Goal: Find specific page/section: Find specific page/section

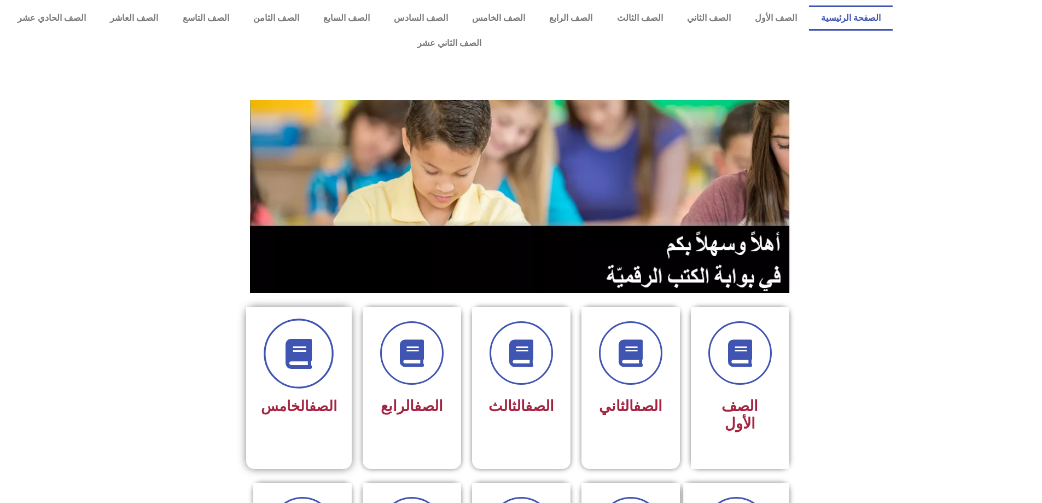
click at [320, 355] on span at bounding box center [299, 353] width 70 height 70
click at [276, 398] on span "الصف الخامس" at bounding box center [299, 406] width 76 height 16
click at [325, 338] on span at bounding box center [299, 353] width 70 height 70
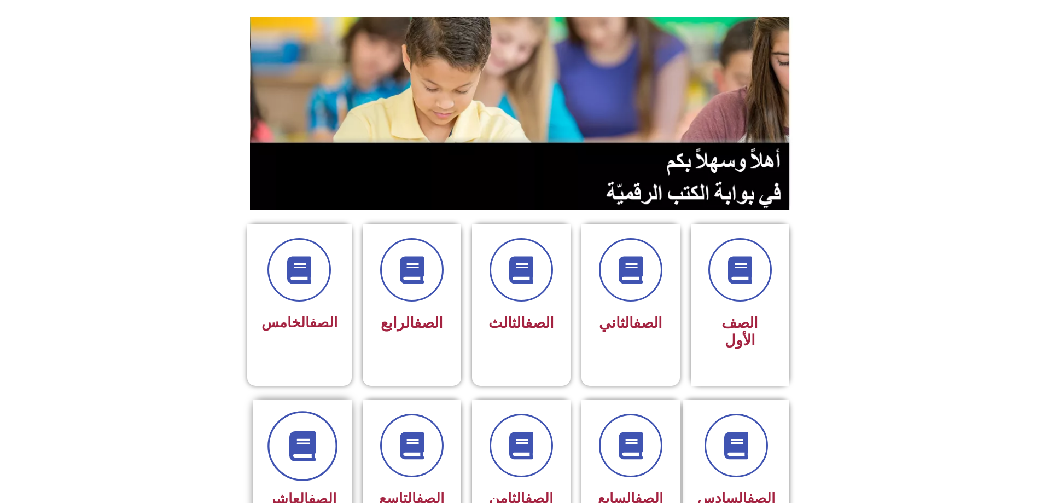
scroll to position [109, 0]
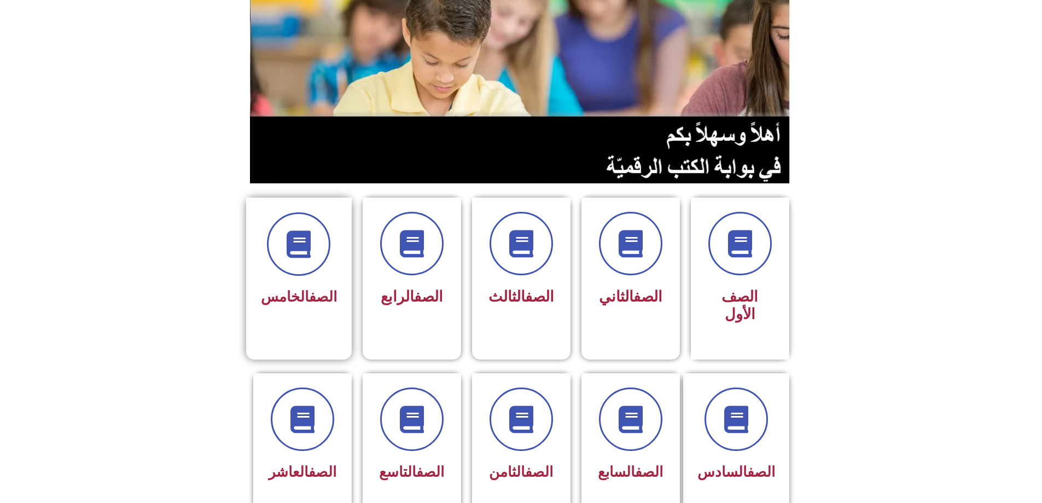
click at [305, 284] on div "الصف الخامس" at bounding box center [299, 297] width 76 height 27
click at [287, 288] on span "الصف الخامس" at bounding box center [299, 296] width 76 height 16
click at [313, 236] on span at bounding box center [299, 244] width 70 height 70
click at [297, 233] on icon at bounding box center [299, 244] width 30 height 30
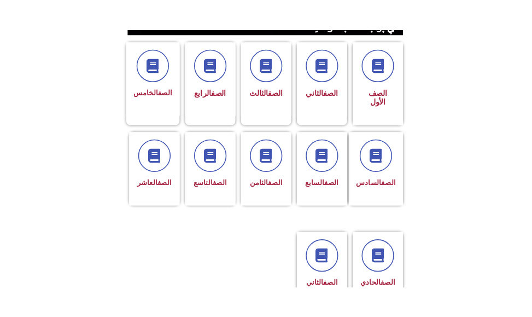
scroll to position [278, 0]
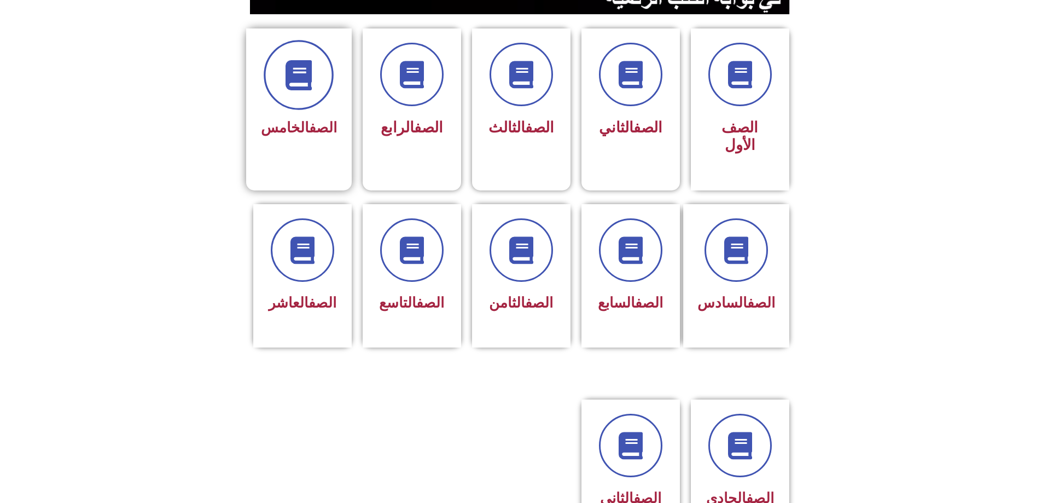
click at [294, 78] on span at bounding box center [299, 75] width 70 height 70
click at [301, 60] on icon at bounding box center [299, 75] width 30 height 30
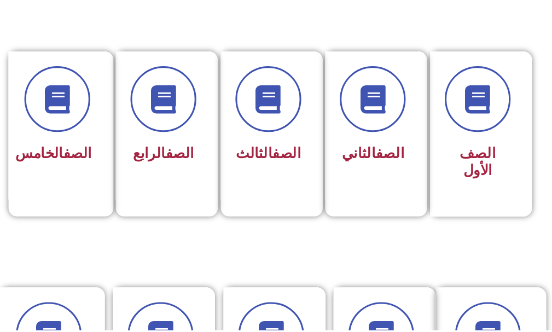
scroll to position [285, 0]
